Goal: Task Accomplishment & Management: Use online tool/utility

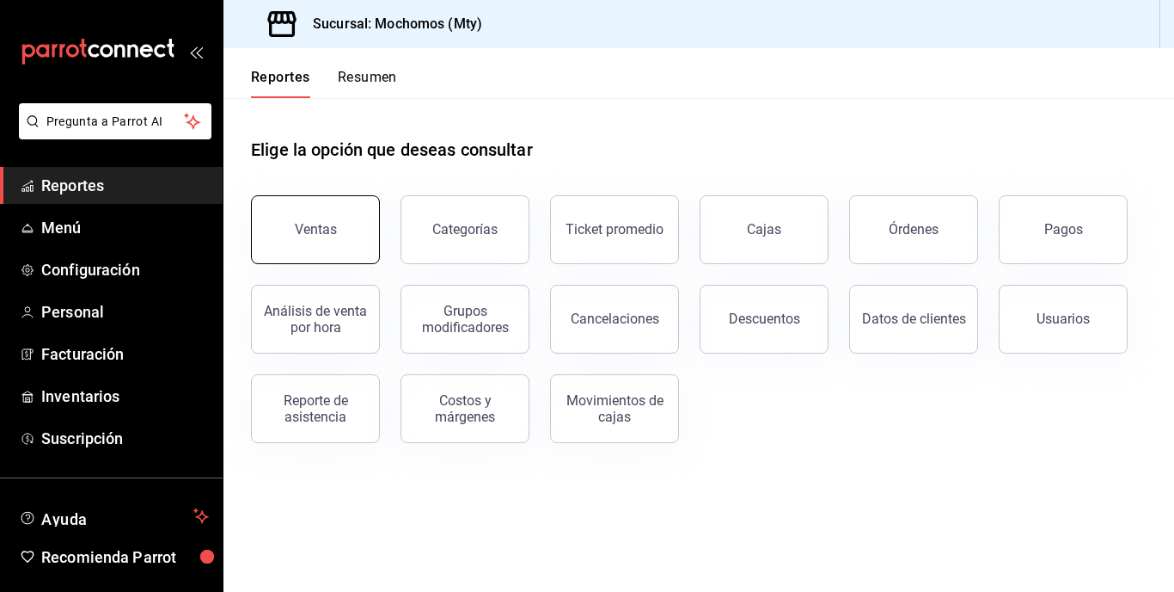
click at [261, 244] on button "Ventas" at bounding box center [315, 229] width 129 height 69
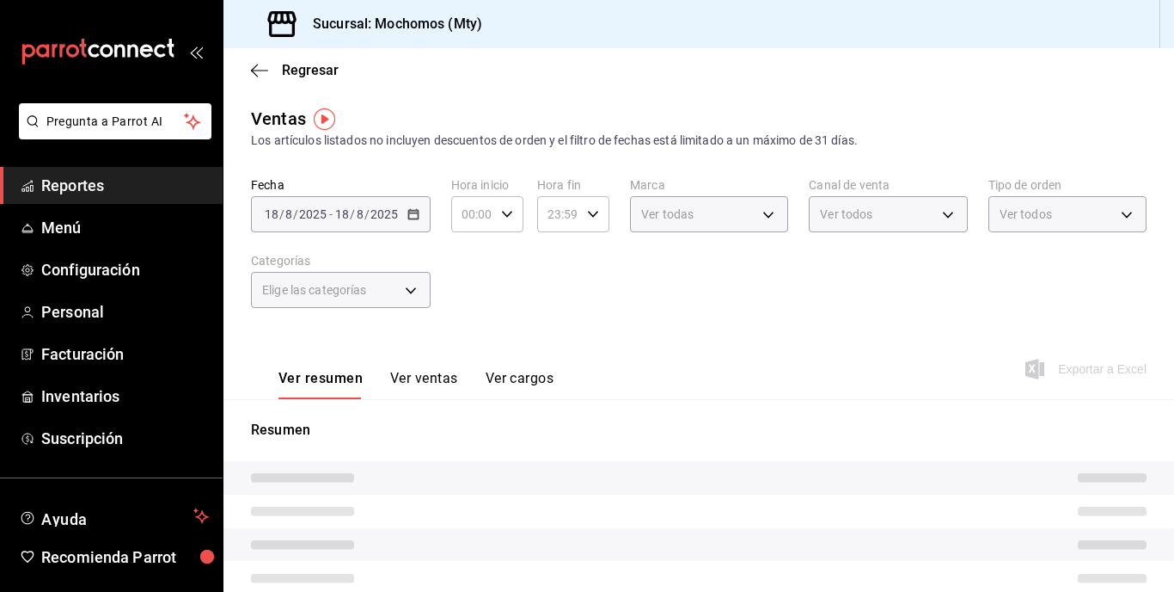
type input "05:00"
click at [383, 222] on div "[DATE] [DATE] - [DATE] [DATE]" at bounding box center [341, 214] width 180 height 36
click at [431, 186] on div "Fecha [DATE] [DATE] - [DATE] [DATE] Hora inicio 05:00 Hora inicio Hora fin 23:5…" at bounding box center [699, 252] width 896 height 151
click at [388, 224] on div "[DATE] [DATE] - [DATE] [DATE]" at bounding box center [341, 214] width 180 height 36
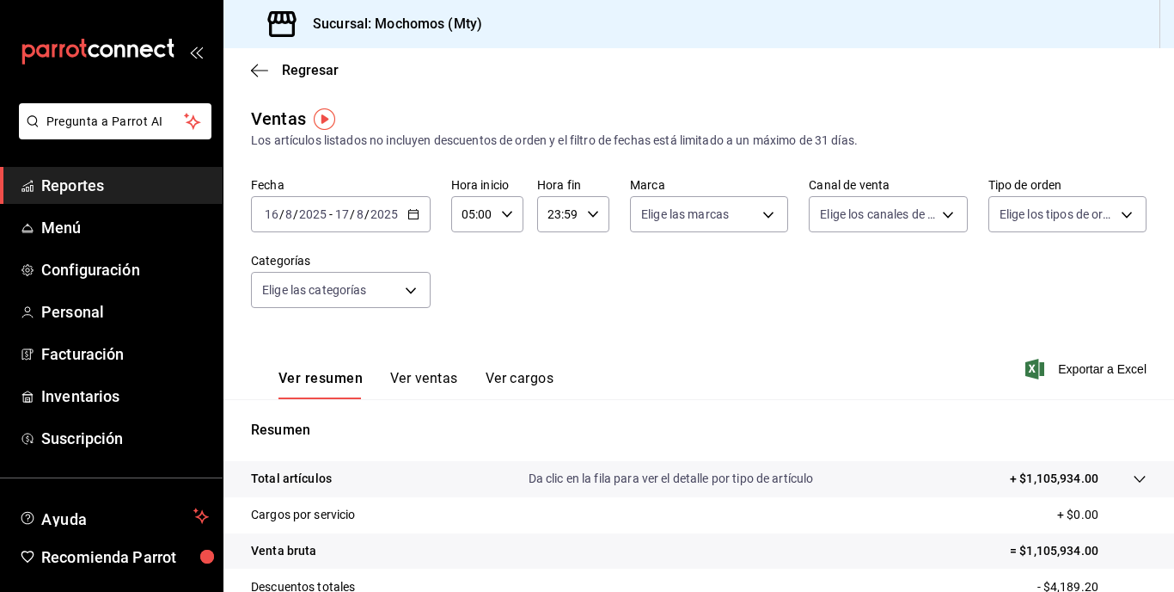
click at [433, 148] on div "Los artículos listados no incluyen descuentos de orden y el filtro de fechas es…" at bounding box center [699, 141] width 896 height 18
click at [396, 212] on input "2025" at bounding box center [384, 214] width 29 height 14
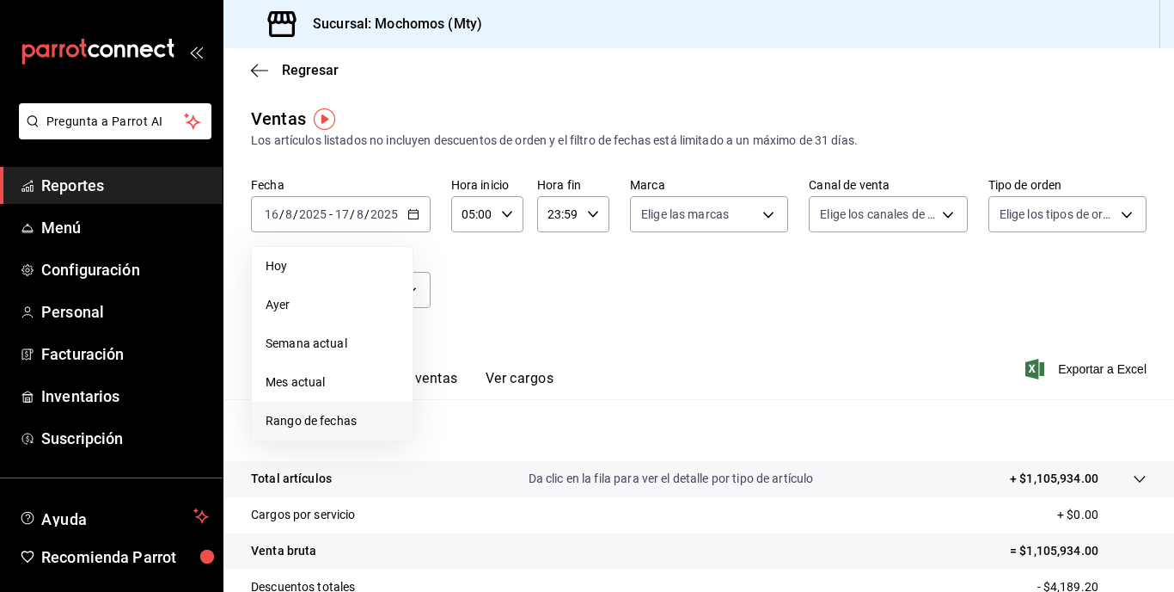
click at [310, 423] on span "Rango de fechas" at bounding box center [332, 421] width 133 height 18
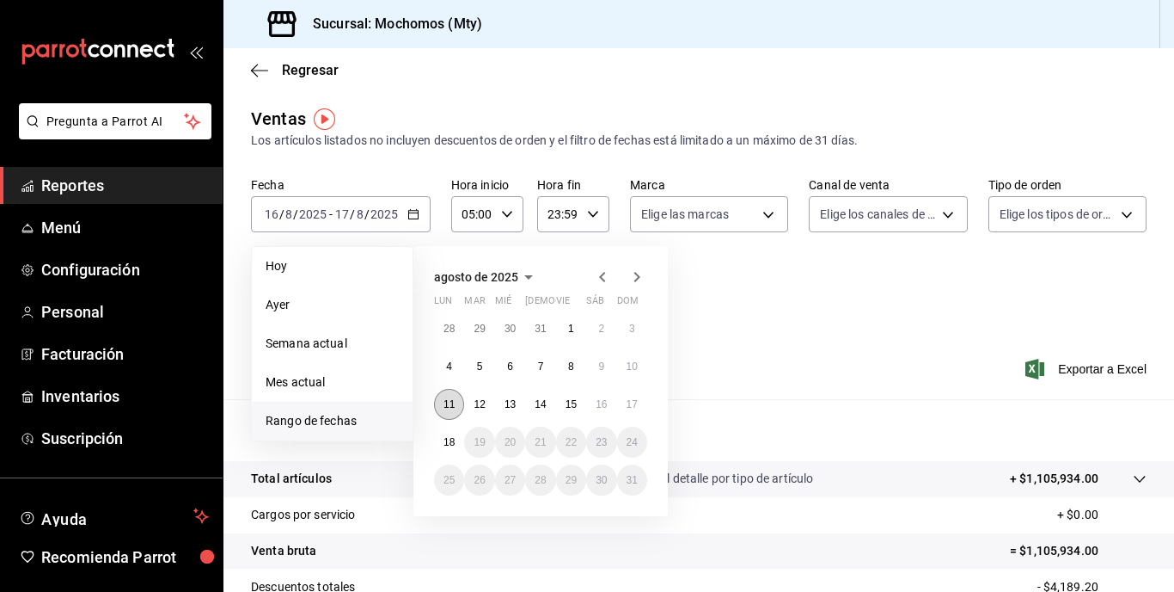
click at [448, 415] on button "11" at bounding box center [449, 404] width 30 height 31
click at [450, 436] on abbr "18" at bounding box center [449, 442] width 11 height 12
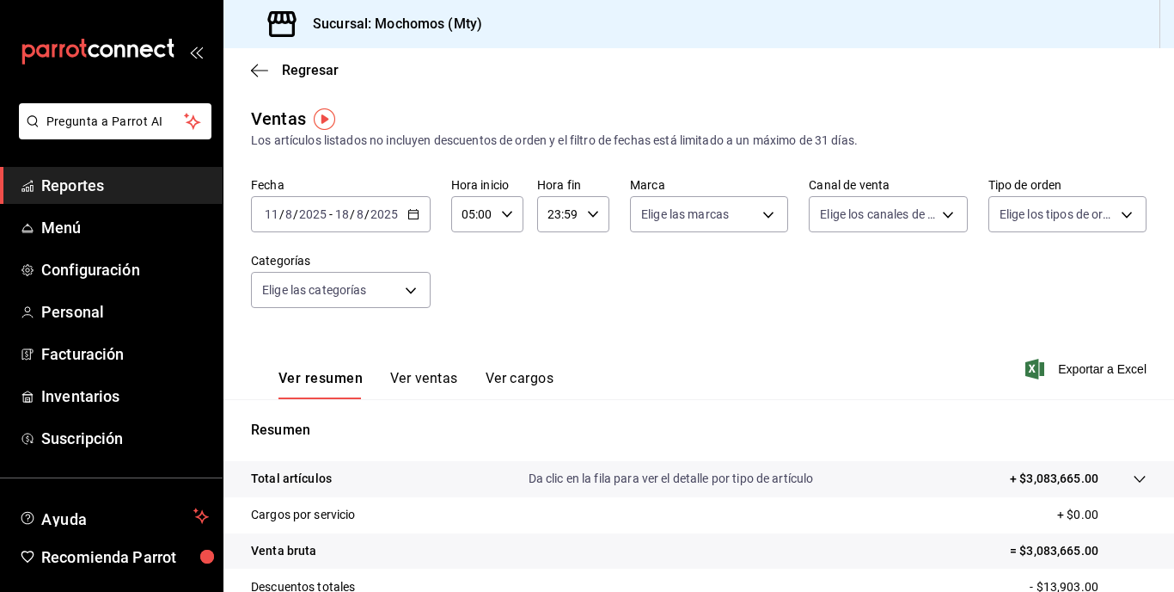
click at [576, 220] on input "23:59" at bounding box center [558, 214] width 43 height 34
click at [553, 294] on span "05" at bounding box center [553, 292] width 8 height 14
type input "05:59"
click at [764, 294] on div at bounding box center [587, 296] width 1174 height 592
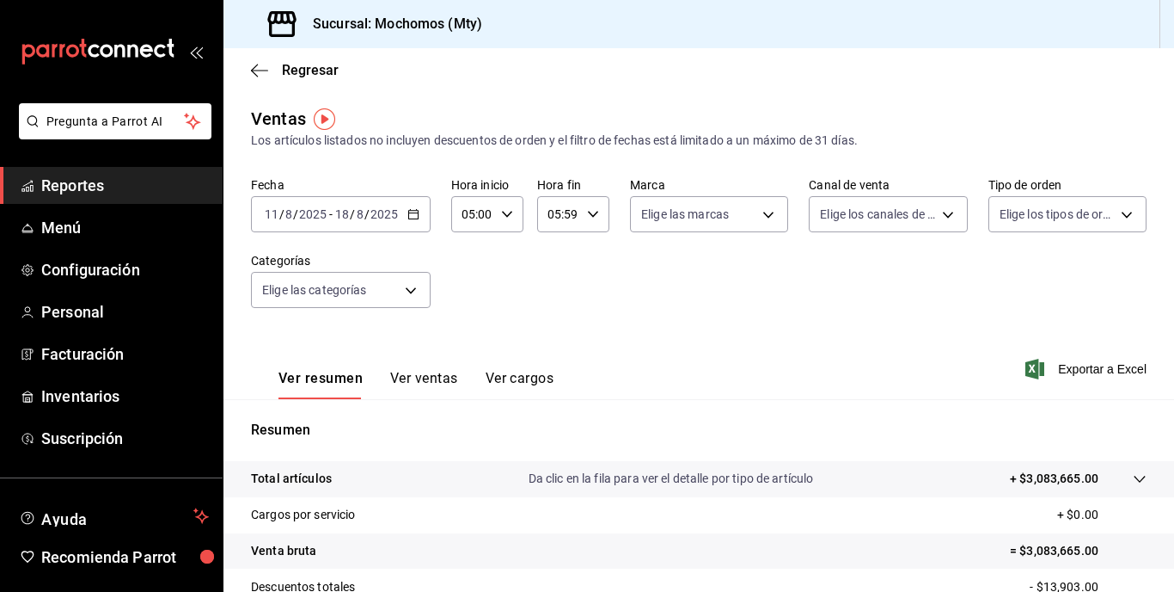
click at [914, 346] on div "Ver resumen Ver ventas Ver cargos Exportar a Excel" at bounding box center [699, 363] width 951 height 71
click at [1063, 471] on p "+ $3,083,665.00" at bounding box center [1054, 478] width 89 height 18
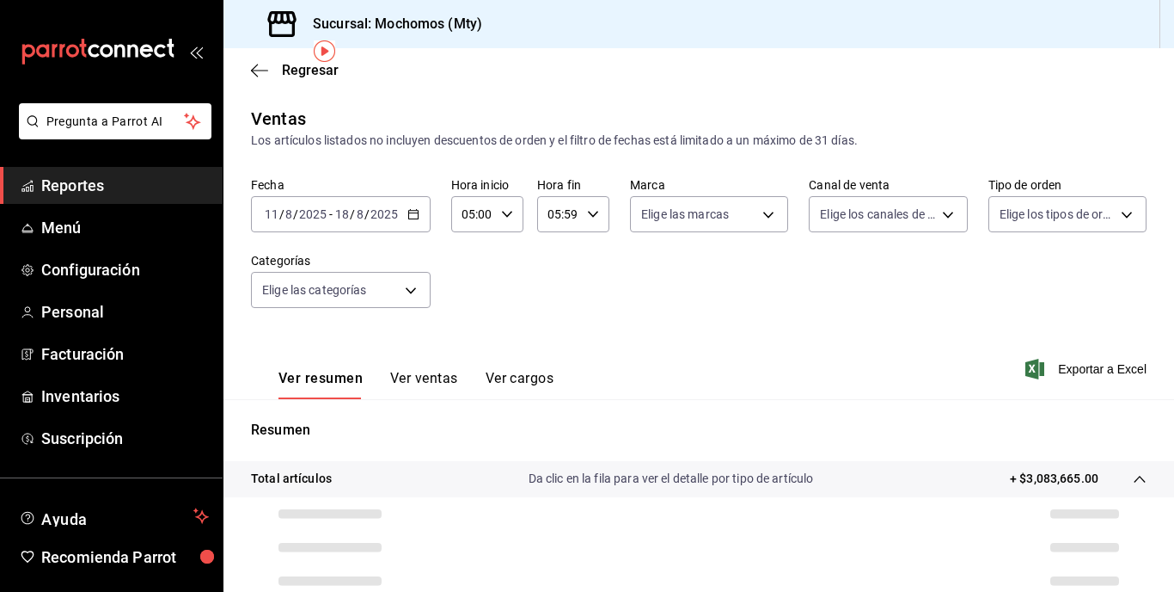
scroll to position [258, 0]
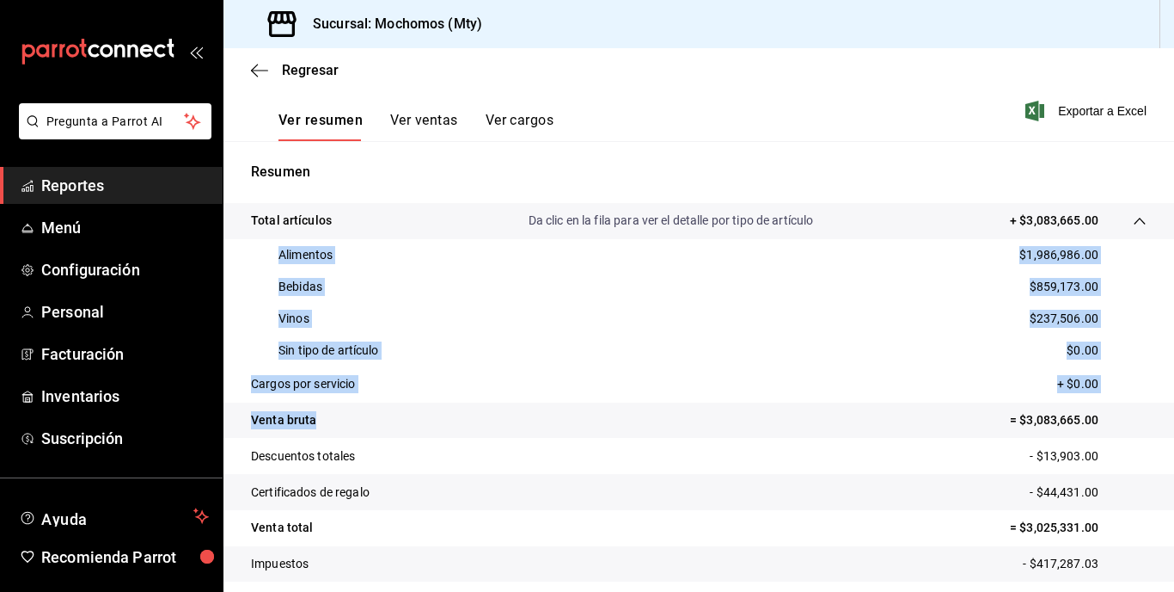
drag, startPoint x: 273, startPoint y: 251, endPoint x: 426, endPoint y: 436, distance: 239.4
click at [426, 437] on tbody "Total artículos Da clic en la fila para ver el detalle por tipo de artículo + $…" at bounding box center [699, 410] width 951 height 414
copy tbody "Alimentos $1,986,986.00 Bebidas $859,173.00 Vinos $237,506.00 Sin tipo de artíc…"
click at [348, 419] on tr "Venta bruta = $3,083,665.00" at bounding box center [699, 420] width 951 height 36
